Goal: Check status: Check status

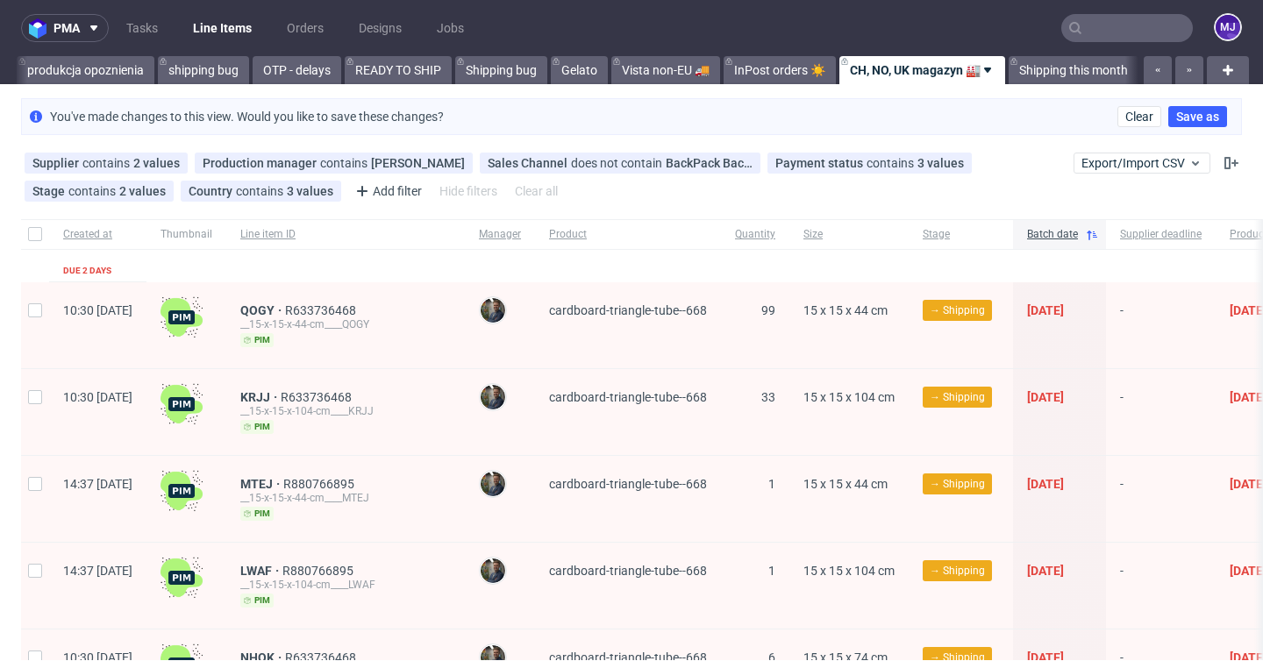
scroll to position [0, 3367]
click at [323, 191] on use at bounding box center [326, 191] width 7 height 7
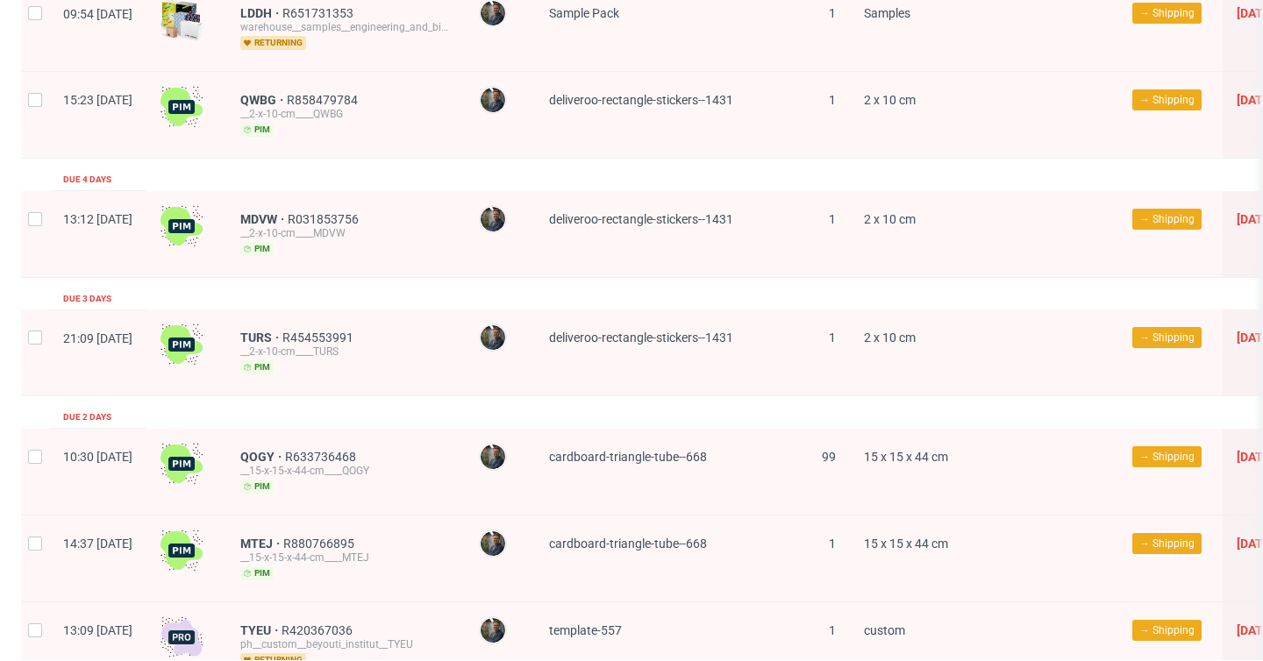
scroll to position [0, 0]
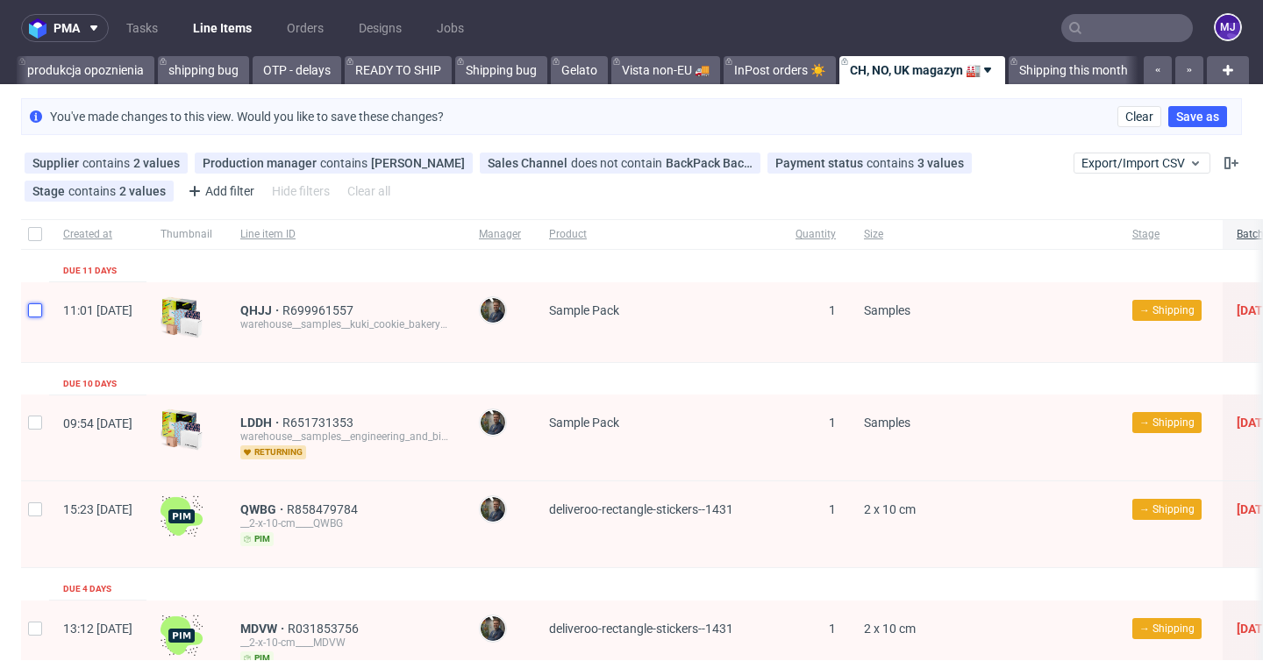
click at [35, 307] on input "checkbox" at bounding box center [35, 311] width 14 height 14
checkbox input "true"
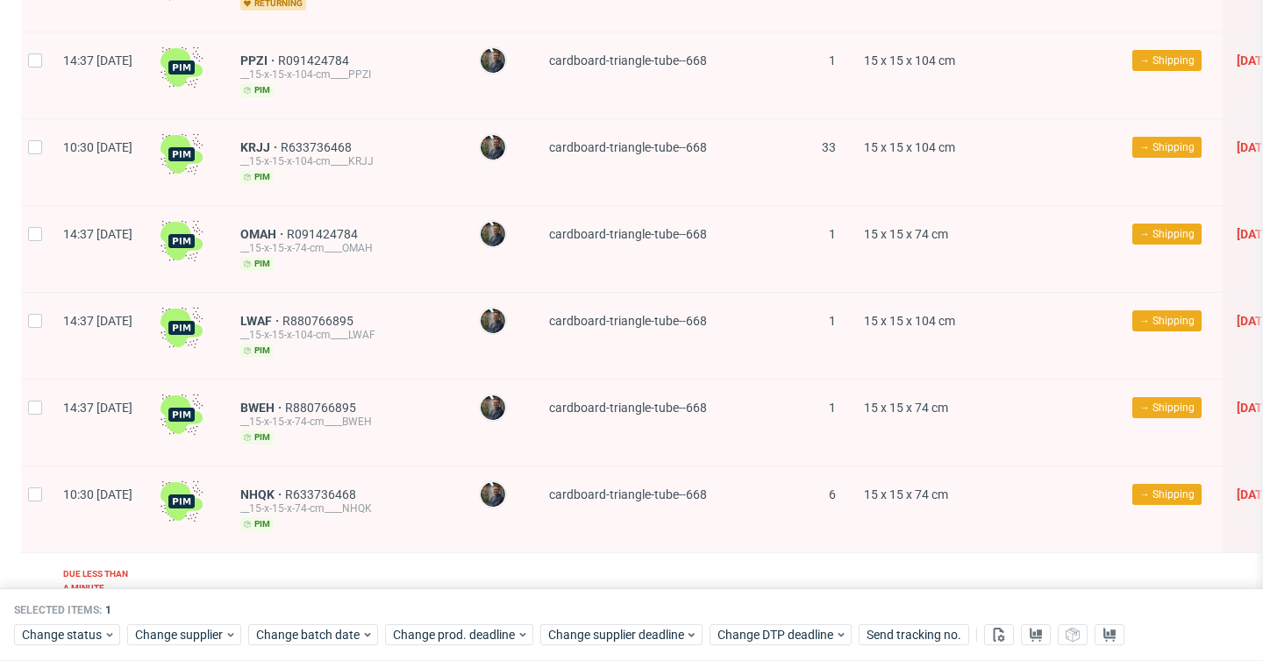
scroll to position [1248, 0]
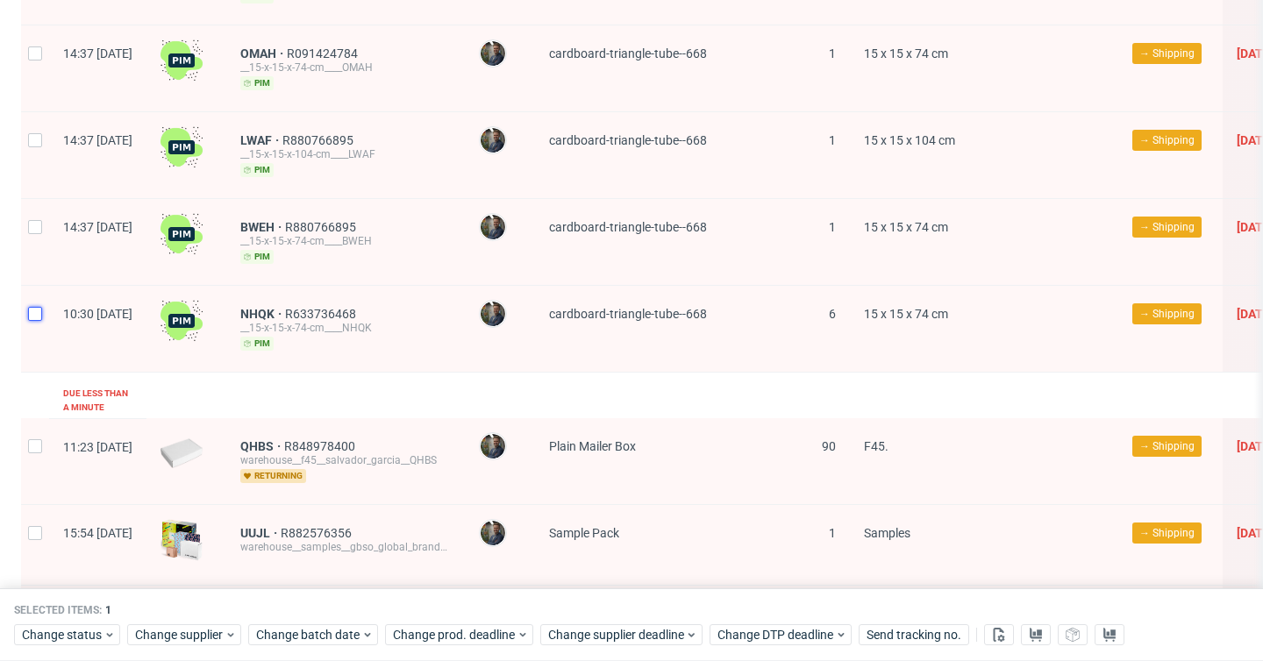
click at [36, 310] on input "checkbox" at bounding box center [35, 314] width 14 height 14
checkbox input "true"
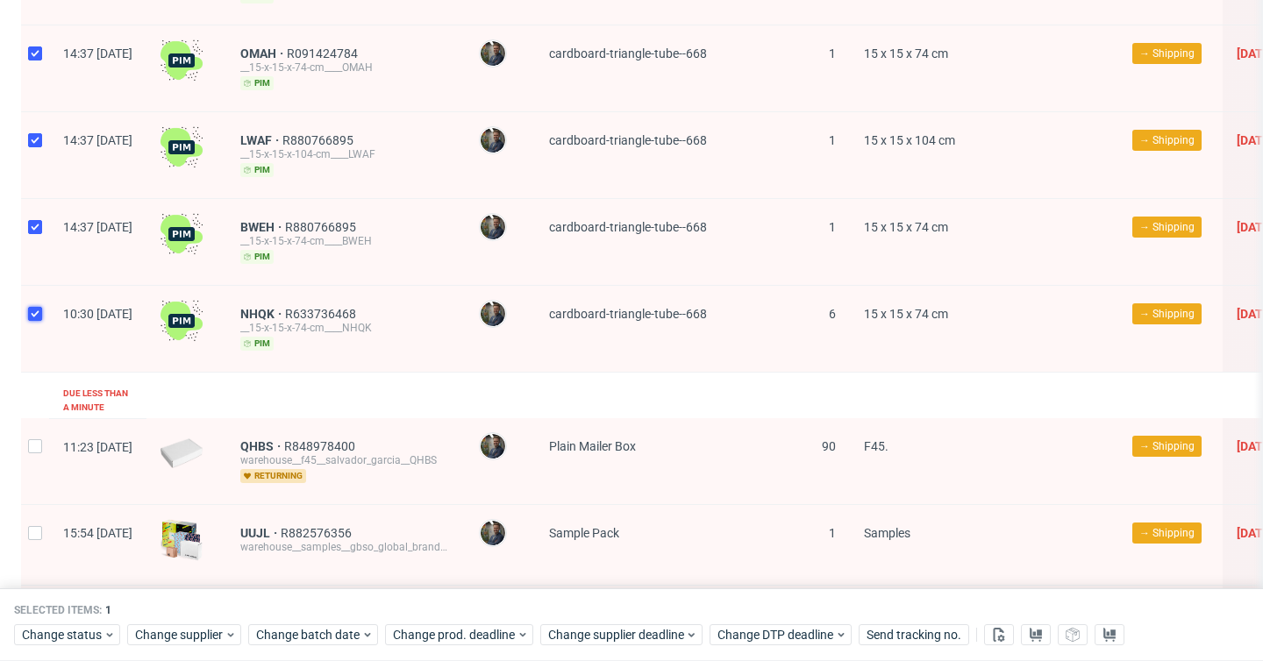
checkbox input "true"
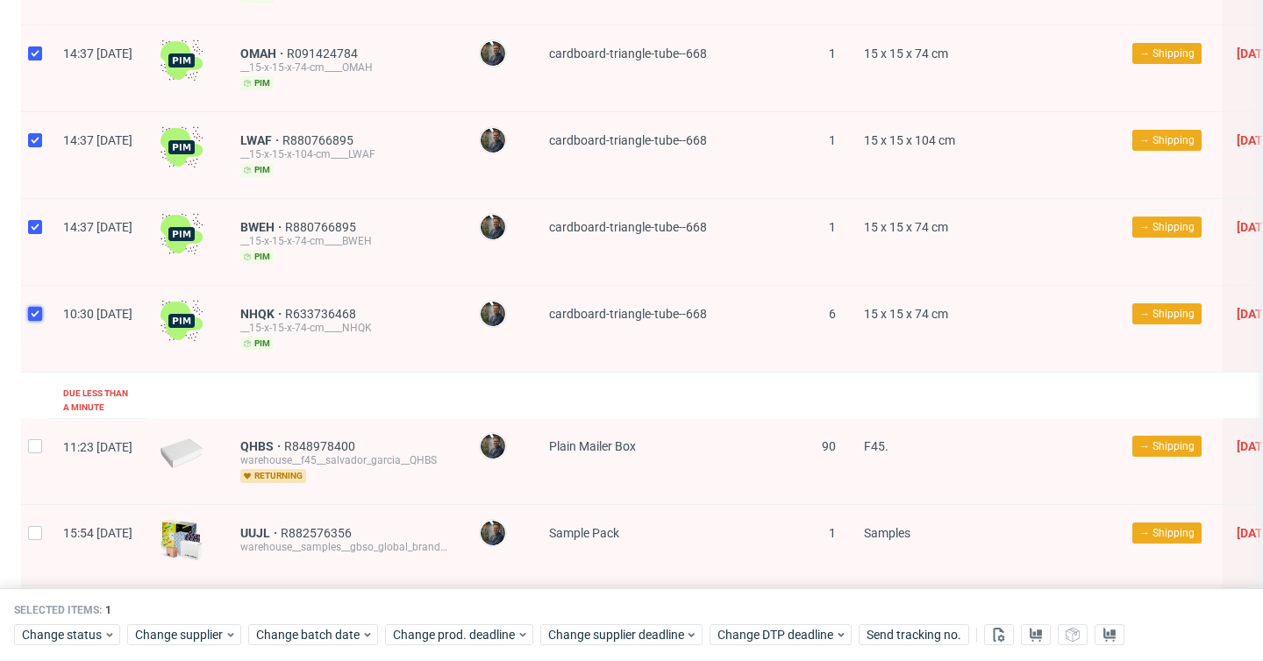
checkbox input "true"
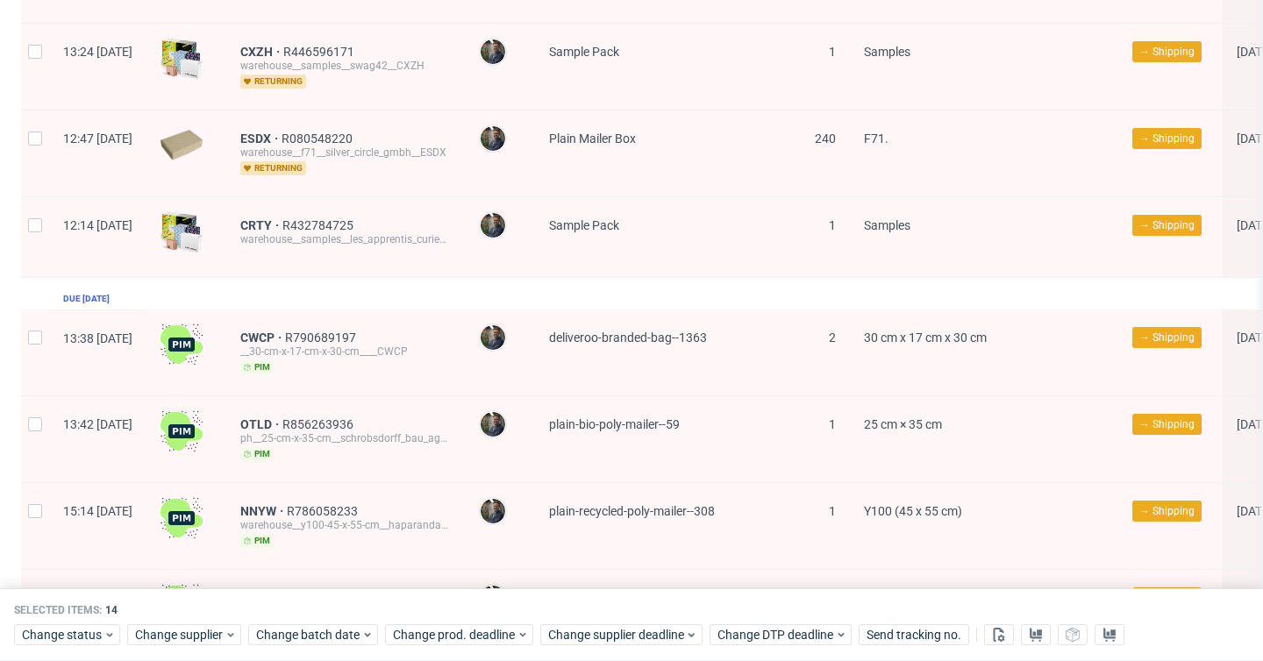
scroll to position [5093, 0]
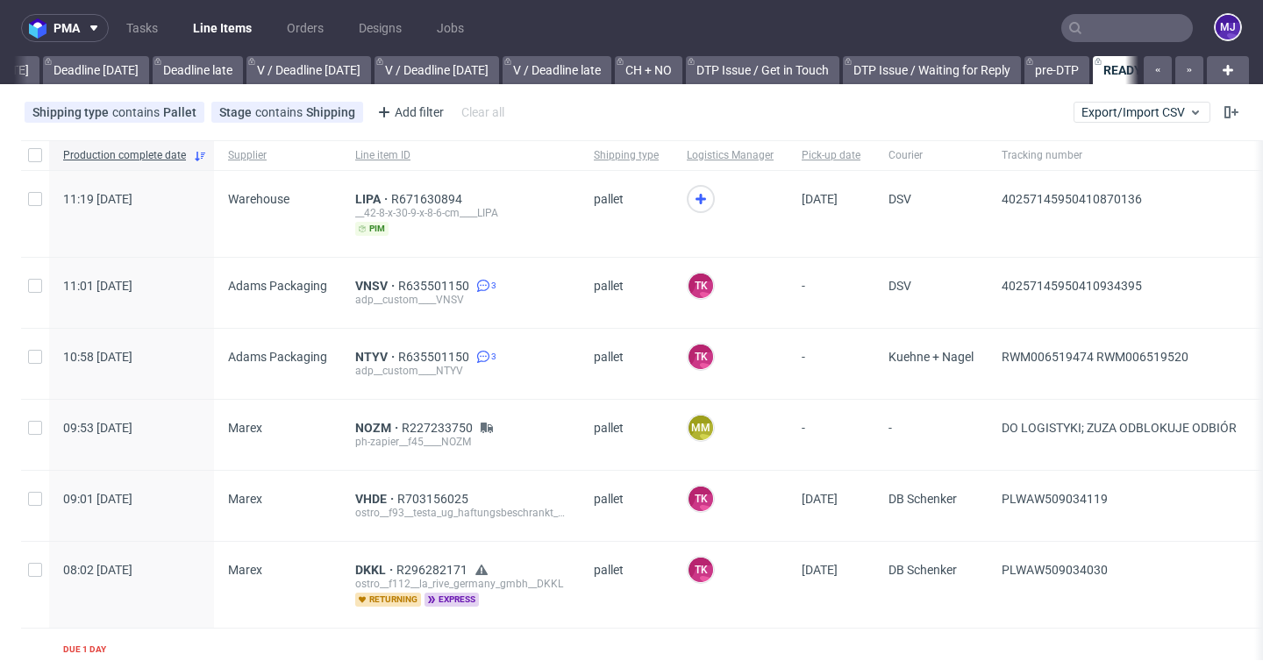
click at [1123, 32] on input "text" at bounding box center [1128, 28] width 132 height 28
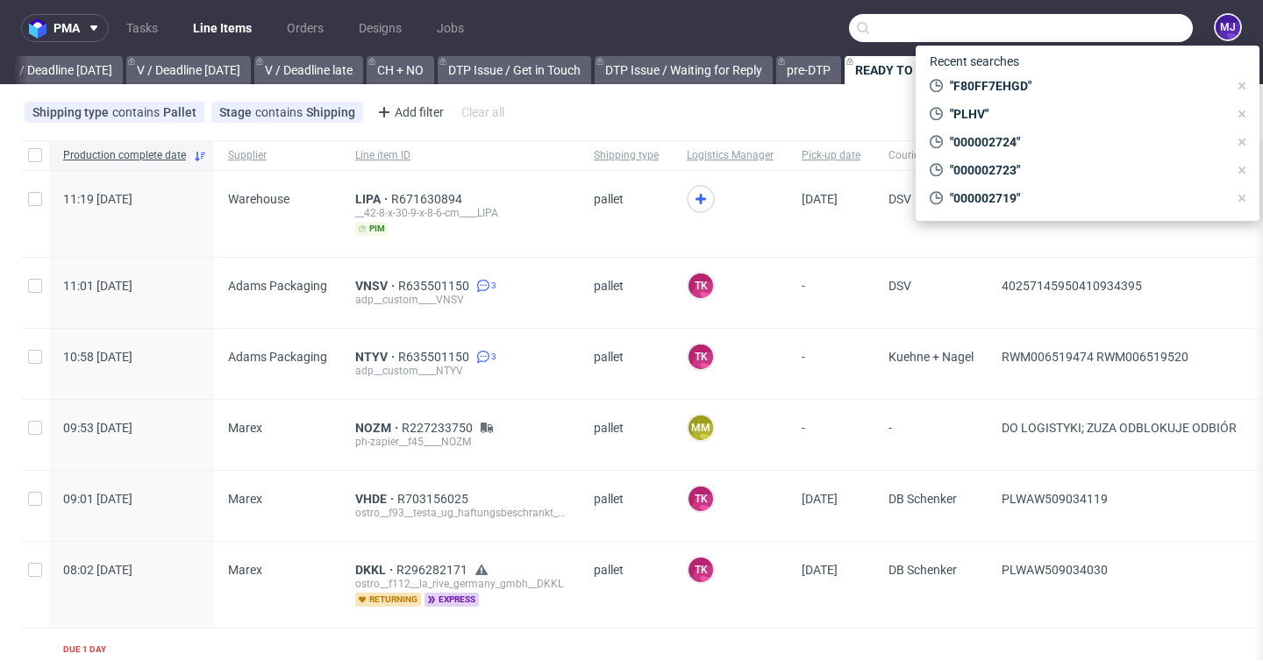
paste input "R315779815"
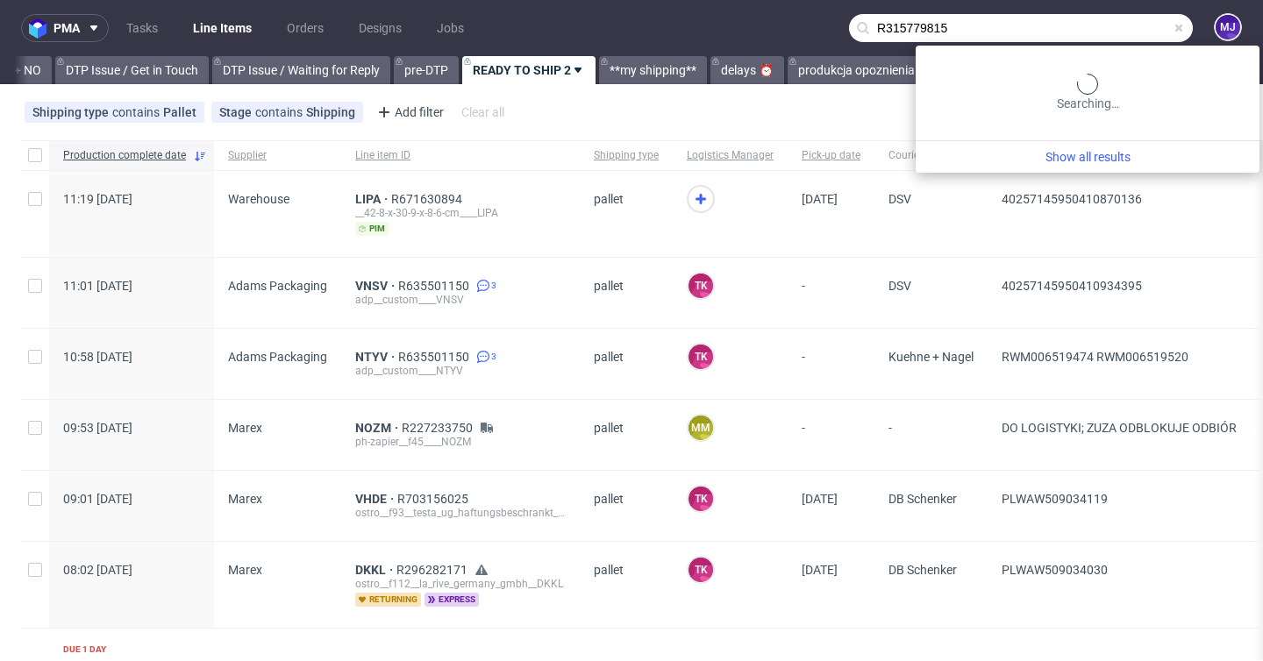
scroll to position [0, 2565]
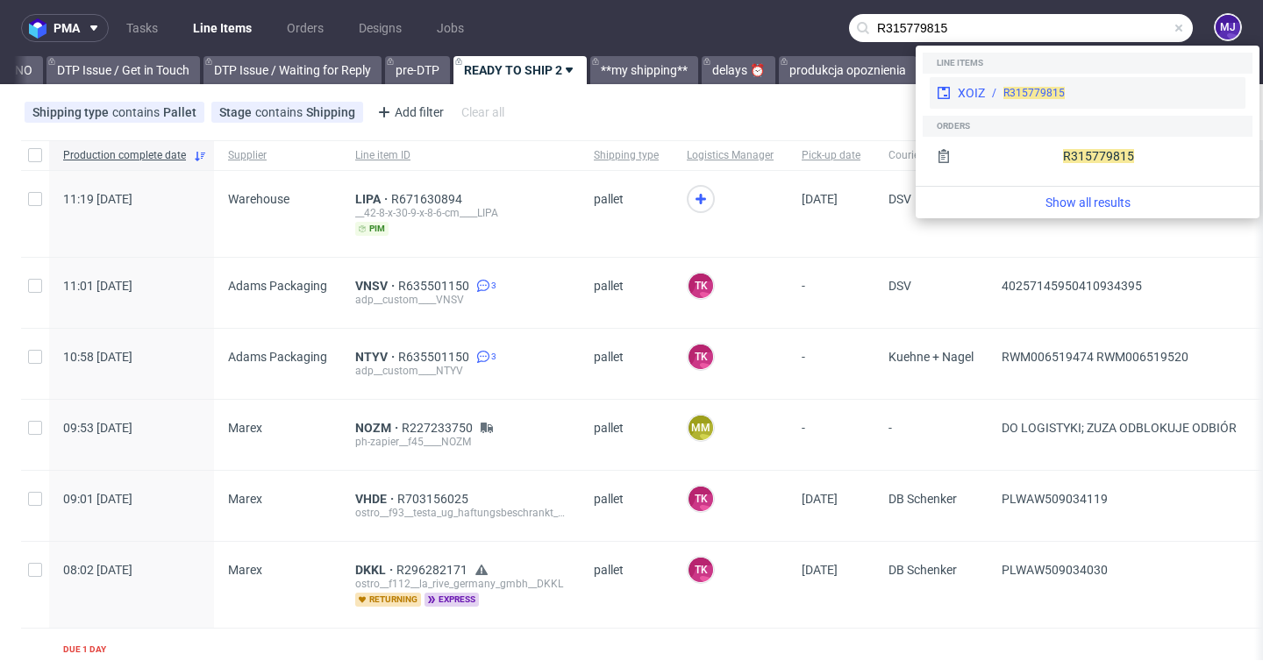
type input "R315779815"
click at [974, 89] on div "XOIZ" at bounding box center [971, 93] width 27 height 18
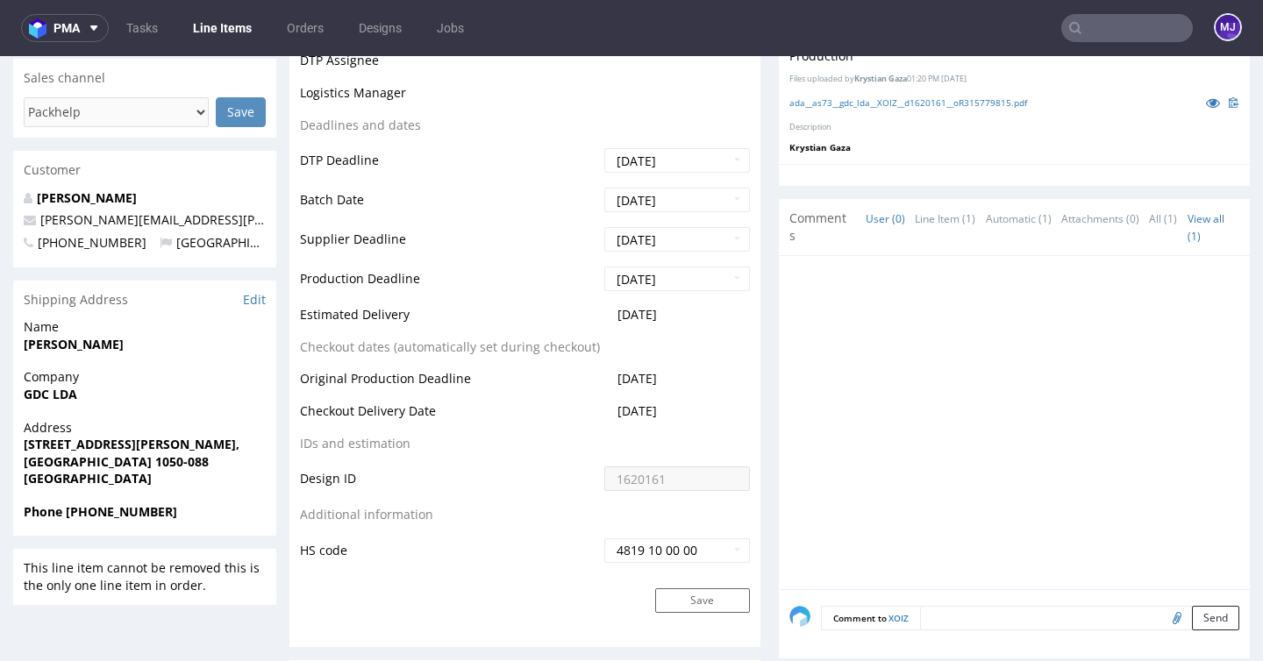
scroll to position [683, 0]
